Goal: Obtain resource: Download file/media

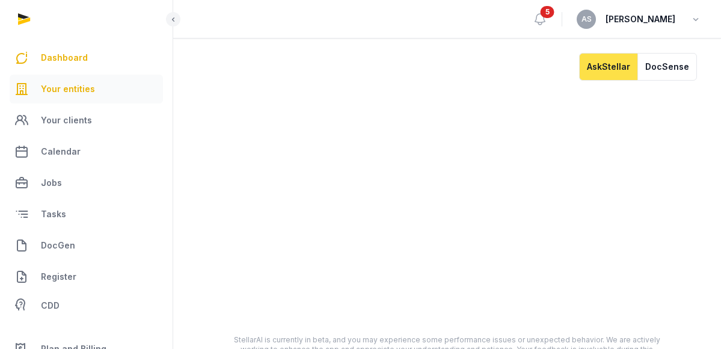
click at [81, 93] on span "Your entities" at bounding box center [68, 89] width 54 height 14
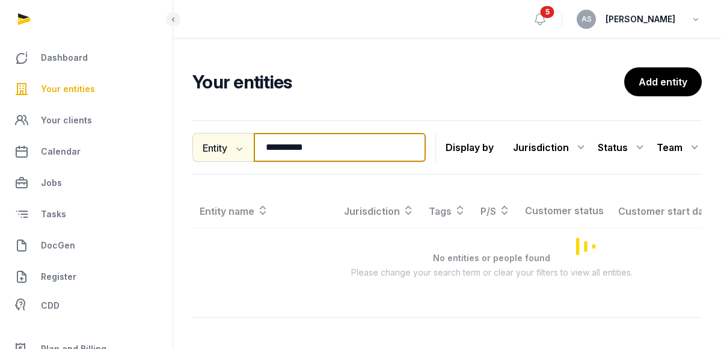
drag, startPoint x: 355, startPoint y: 146, endPoint x: 238, endPoint y: 145, distance: 117.3
click at [238, 145] on div "**********" at bounding box center [308, 147] width 233 height 29
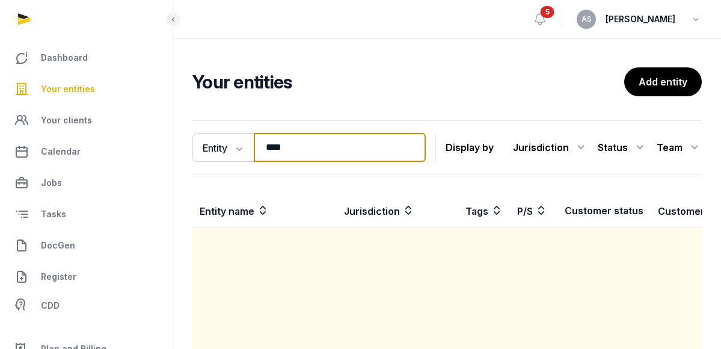
type input "****"
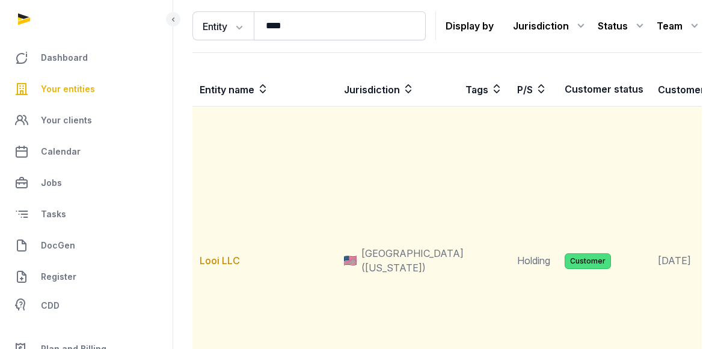
scroll to position [129, 0]
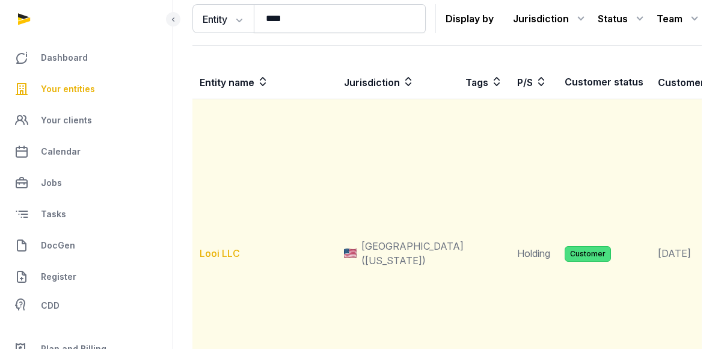
click at [229, 254] on link "Looi LLC" at bounding box center [220, 253] width 40 height 12
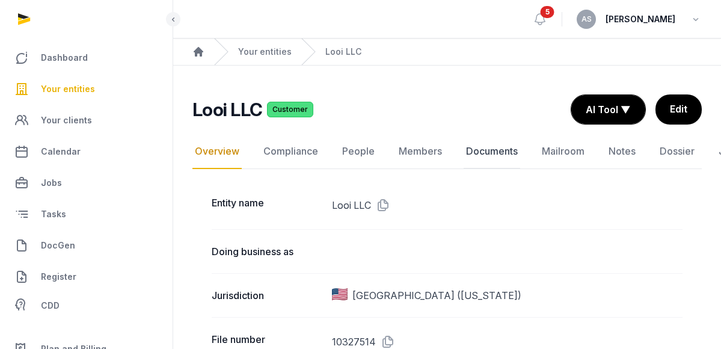
click at [473, 149] on link "Documents" at bounding box center [492, 151] width 57 height 35
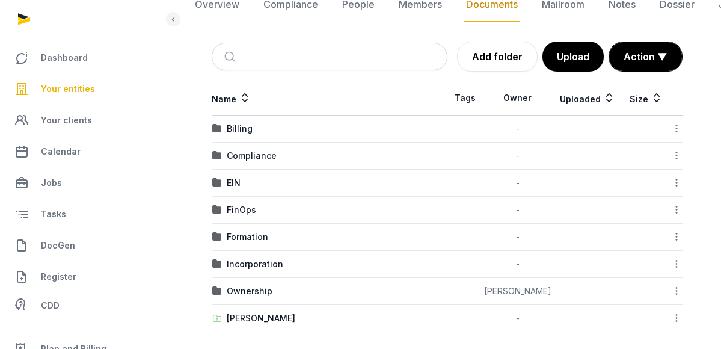
scroll to position [145, 0]
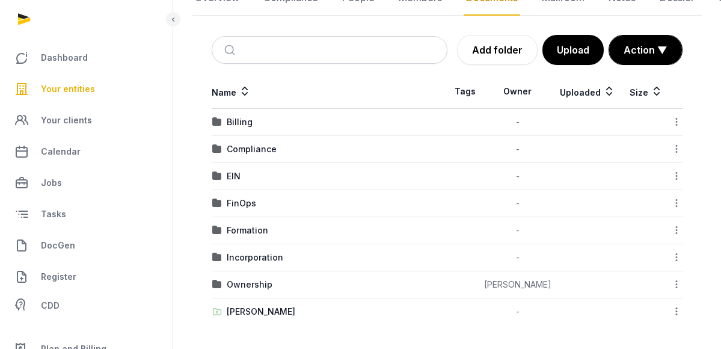
click at [241, 173] on div "EIN" at bounding box center [329, 176] width 235 height 12
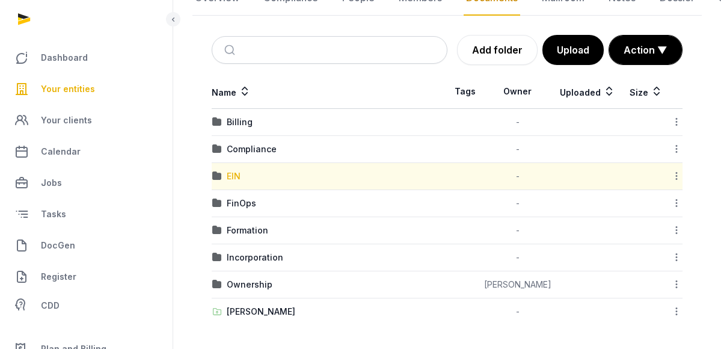
click at [231, 174] on div "EIN" at bounding box center [234, 176] width 14 height 12
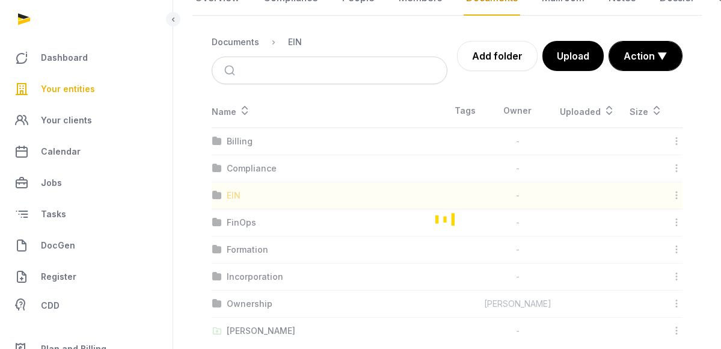
scroll to position [16, 0]
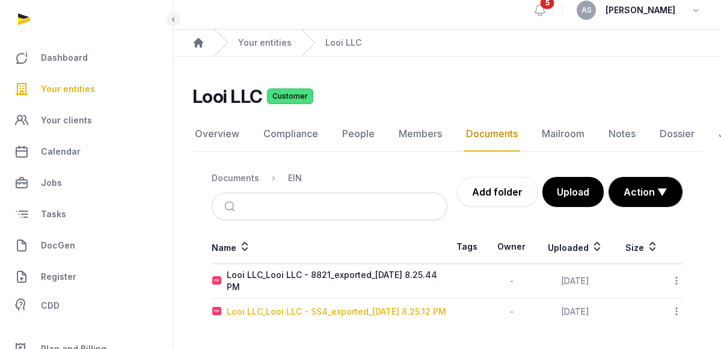
click at [256, 305] on div "Looi LLC_Looi LLC - SS4_exported_2025-09-16 8.25.12 PM" at bounding box center [336, 311] width 219 height 12
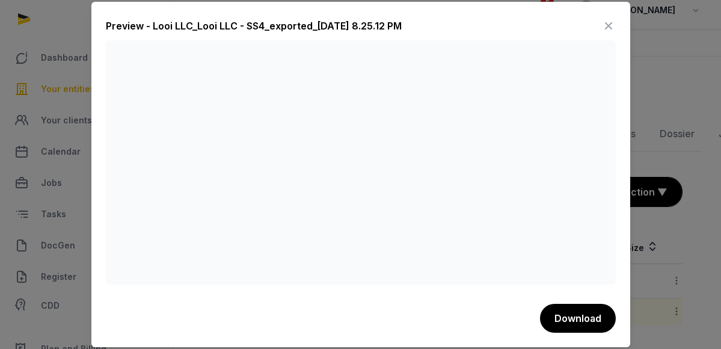
click at [610, 26] on icon at bounding box center [608, 25] width 14 height 19
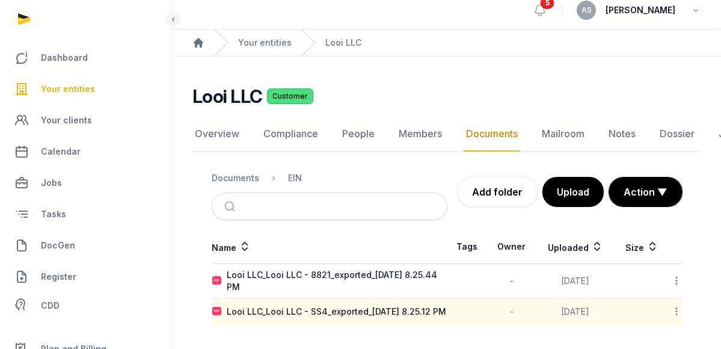
click at [79, 86] on span "Your entities" at bounding box center [68, 89] width 54 height 14
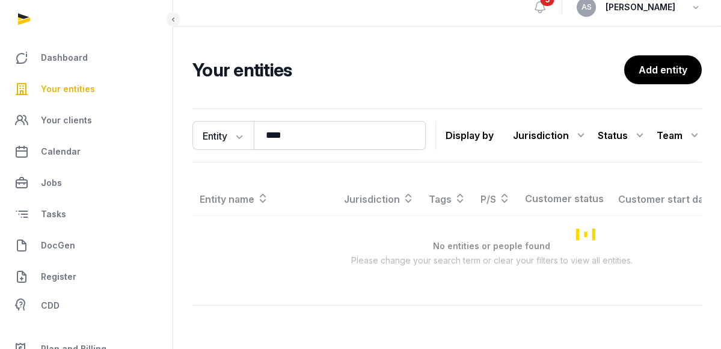
scroll to position [16, 0]
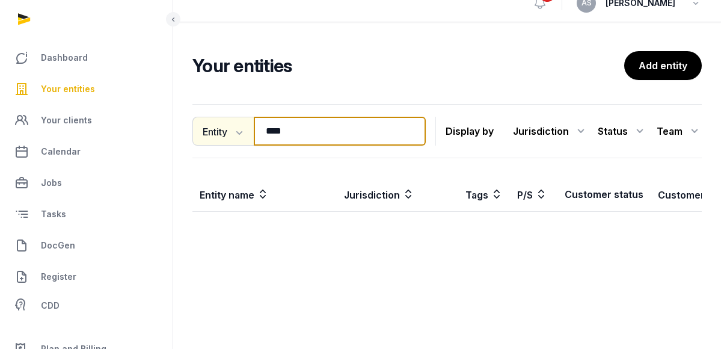
drag, startPoint x: 318, startPoint y: 130, endPoint x: 237, endPoint y: 124, distance: 81.4
click at [237, 128] on div "Entity Entity People Tags Services **** Search" at bounding box center [308, 131] width 233 height 29
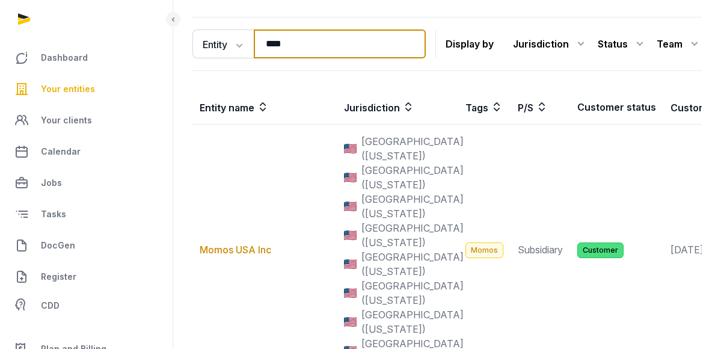
scroll to position [152, 0]
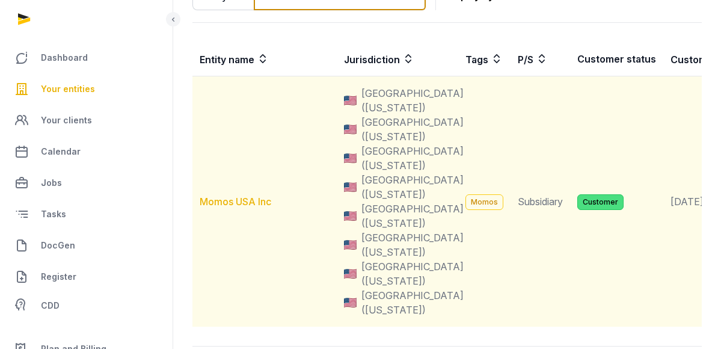
type input "****"
click at [242, 199] on link "Momos USA Inc" at bounding box center [236, 201] width 72 height 12
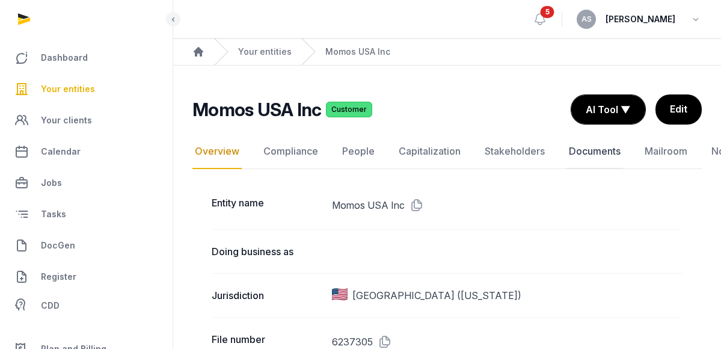
click at [577, 149] on link "Documents" at bounding box center [594, 151] width 57 height 35
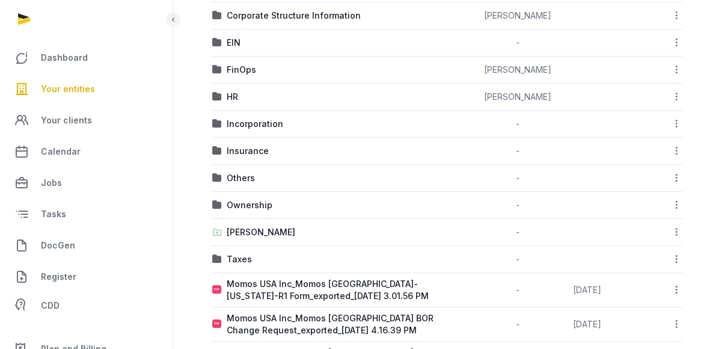
scroll to position [333, 0]
click at [253, 230] on div "Shared Folder" at bounding box center [261, 231] width 69 height 12
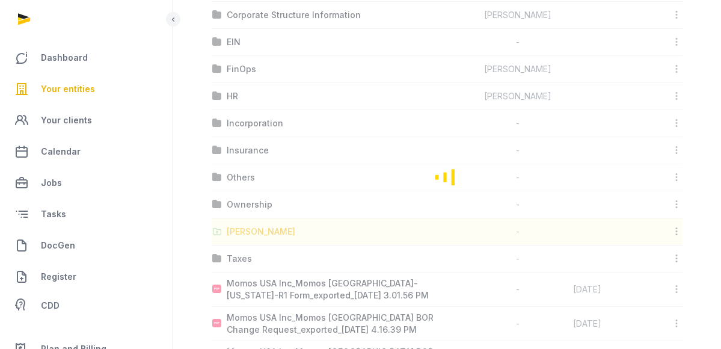
scroll to position [83, 0]
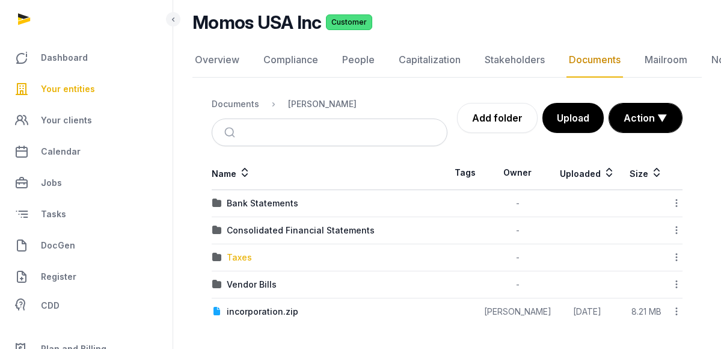
click at [230, 260] on div "Taxes" at bounding box center [239, 257] width 25 height 12
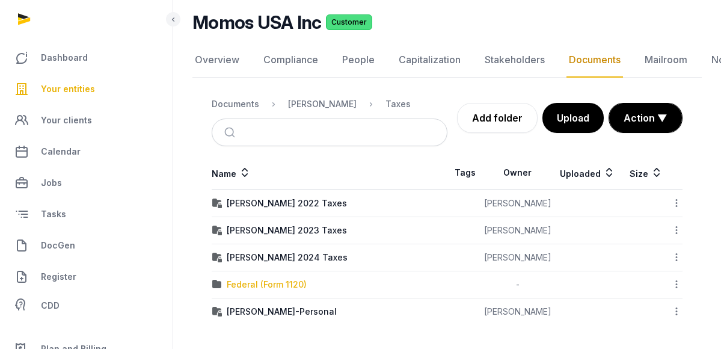
click at [275, 284] on div "Federal (Form 1120)" at bounding box center [267, 284] width 80 height 12
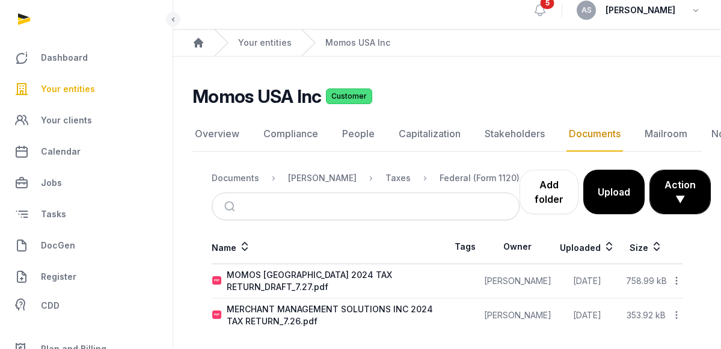
click at [676, 274] on icon at bounding box center [676, 280] width 11 height 13
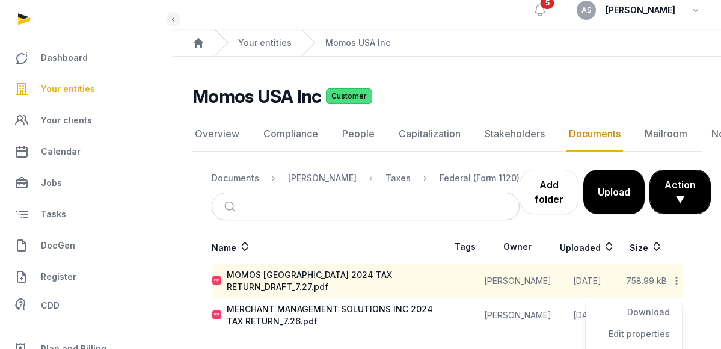
scroll to position [83, 0]
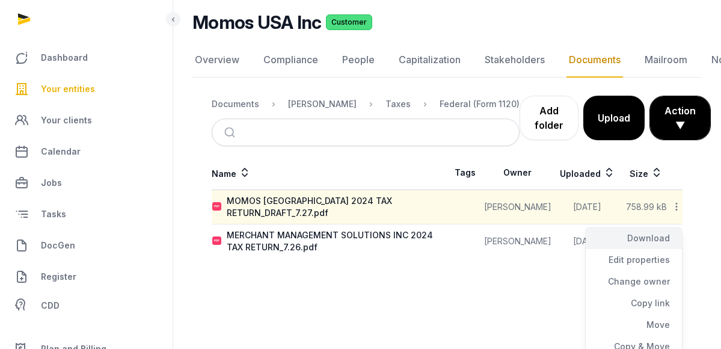
click at [664, 232] on div "Download" at bounding box center [634, 238] width 96 height 22
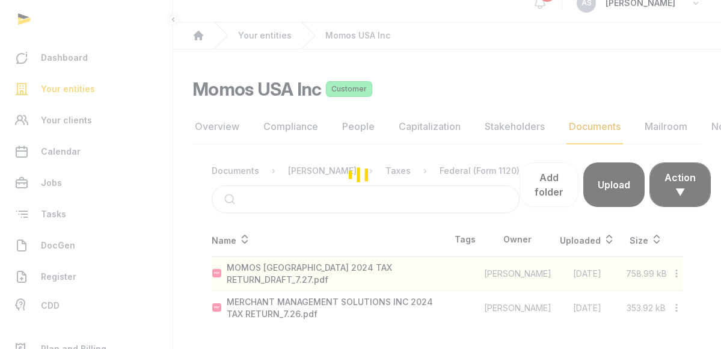
scroll to position [9, 0]
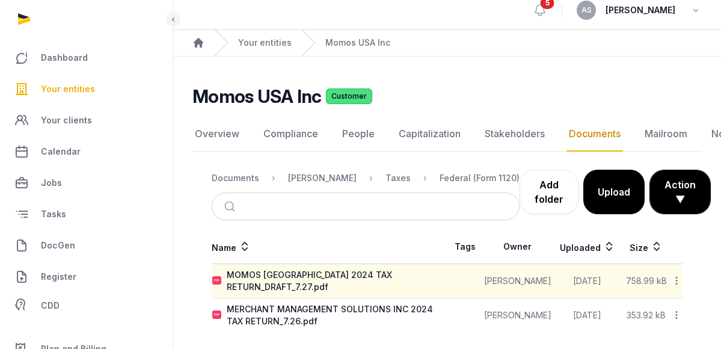
click at [680, 310] on icon at bounding box center [676, 314] width 11 height 13
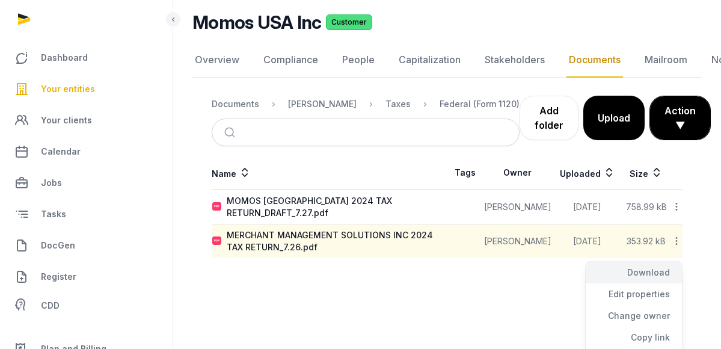
click at [654, 265] on div "Download" at bounding box center [634, 273] width 96 height 22
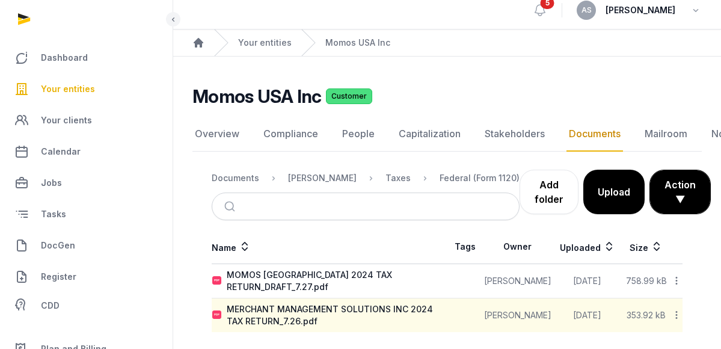
click at [61, 86] on span "Your entities" at bounding box center [68, 89] width 54 height 14
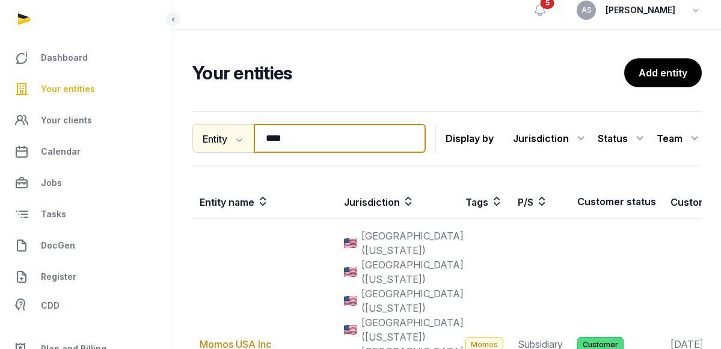
drag, startPoint x: 338, startPoint y: 138, endPoint x: 219, endPoint y: 135, distance: 118.5
click at [220, 139] on div "Entity Entity People Tags Services **** Search" at bounding box center [308, 138] width 233 height 29
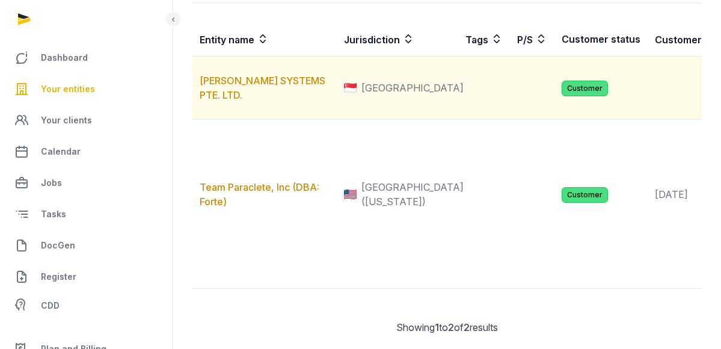
scroll to position [192, 0]
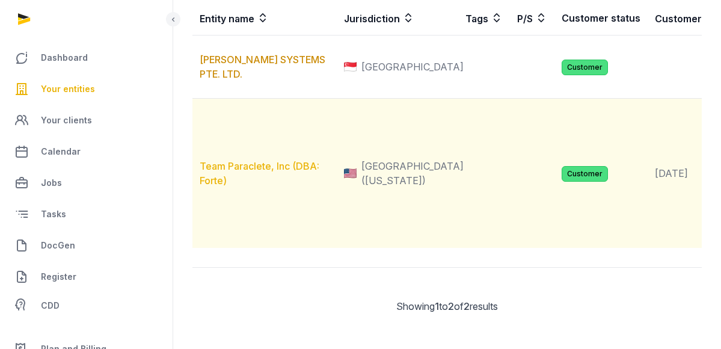
type input "*****"
click at [257, 186] on link "Team Paraclete, Inc (DBA: Forte)" at bounding box center [260, 173] width 120 height 26
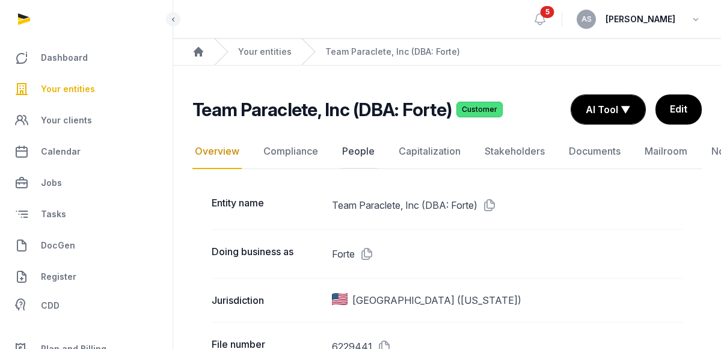
click at [352, 153] on link "People" at bounding box center [358, 151] width 37 height 35
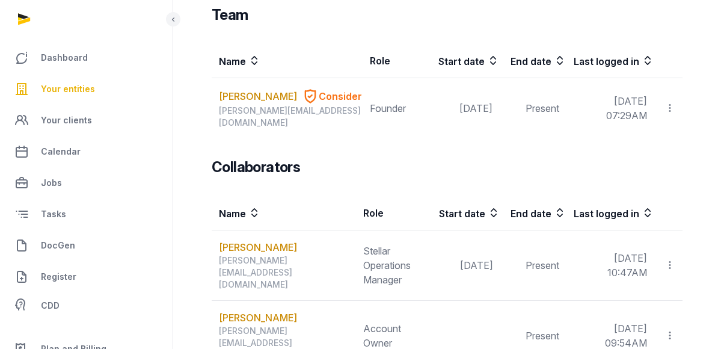
scroll to position [181, 0]
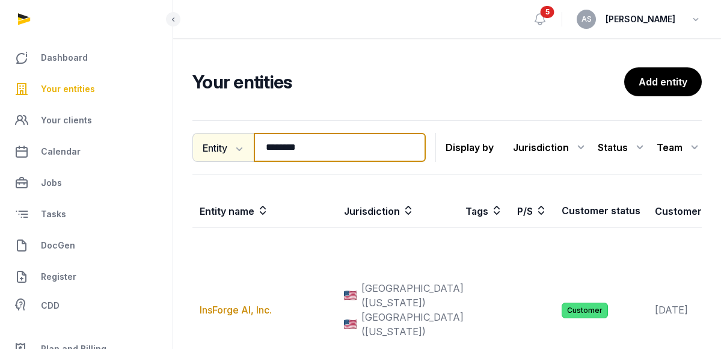
drag, startPoint x: 325, startPoint y: 144, endPoint x: 206, endPoint y: 142, distance: 119.1
click at [206, 143] on div "Entity Entity People Tags Services ******** Search" at bounding box center [308, 147] width 233 height 29
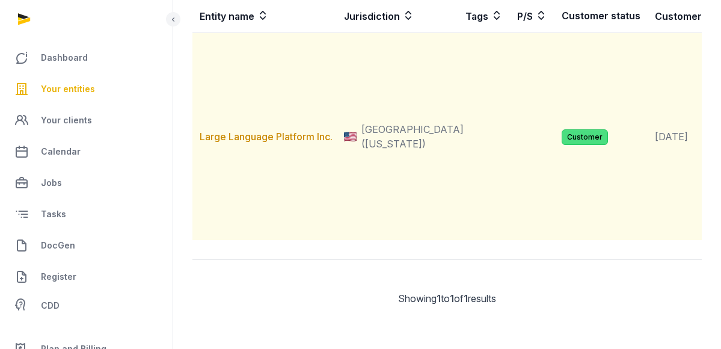
scroll to position [221, 0]
type input "*****"
click at [294, 141] on link "Large Language Platform Inc." at bounding box center [266, 136] width 133 height 12
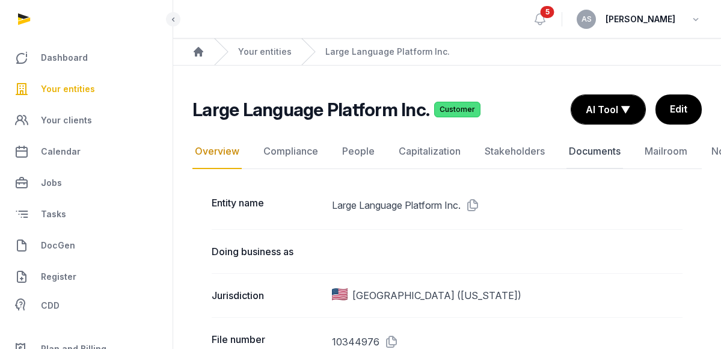
click at [570, 156] on link "Documents" at bounding box center [594, 151] width 57 height 35
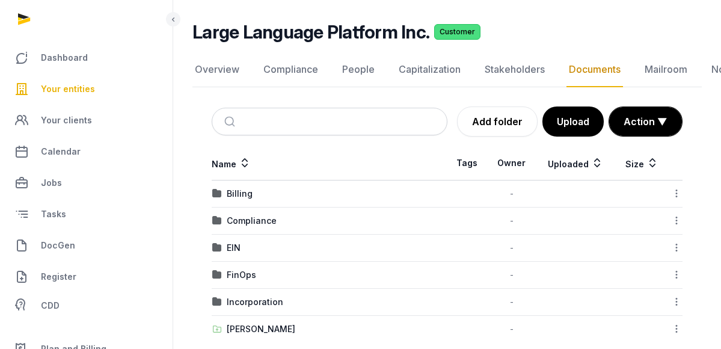
scroll to position [91, 0]
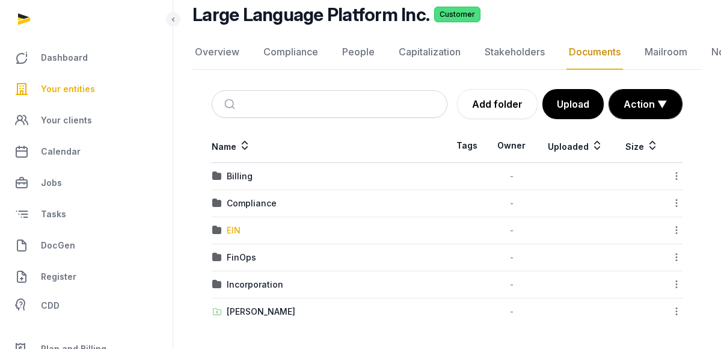
click at [229, 227] on div "EIN" at bounding box center [234, 230] width 14 height 12
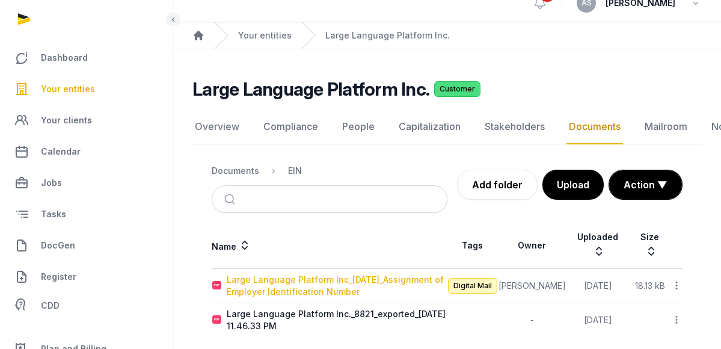
click at [295, 274] on div "Large Language Platform Inc_2025-10-02_Assignment of Employer Identification Nu…" at bounding box center [337, 286] width 220 height 24
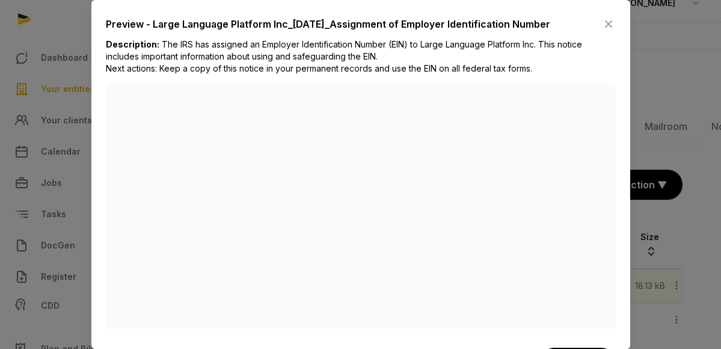
scroll to position [12, 0]
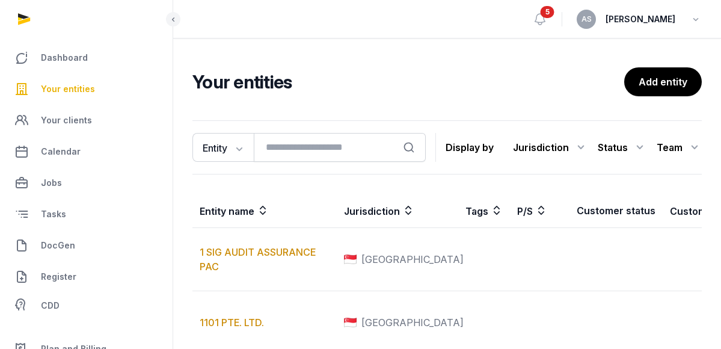
click at [286, 138] on input "search" at bounding box center [340, 147] width 172 height 29
